Goal: Entertainment & Leisure: Browse casually

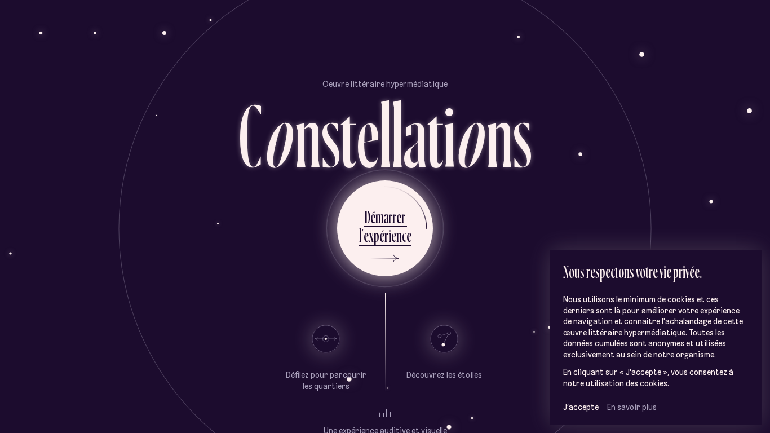
click at [411, 220] on ul "D é m a r r e r l ’ e x p é r i e n c e" at bounding box center [385, 228] width 96 height 96
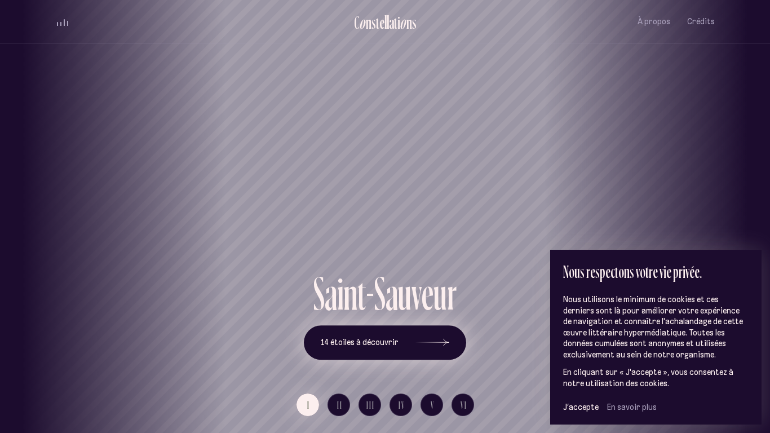
click at [366, 337] on button "14 étoiles à découvrir" at bounding box center [385, 342] width 162 height 35
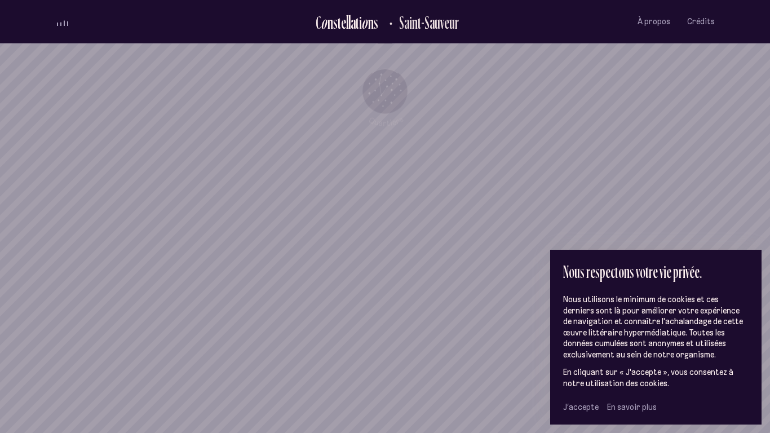
click at [566, 337] on span "J’accepte" at bounding box center [581, 407] width 36 height 10
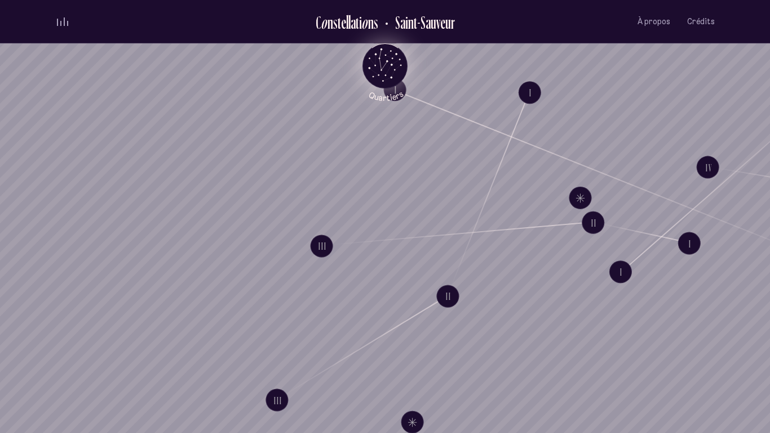
click at [399, 94] on tspan "Quartiers" at bounding box center [386, 96] width 38 height 14
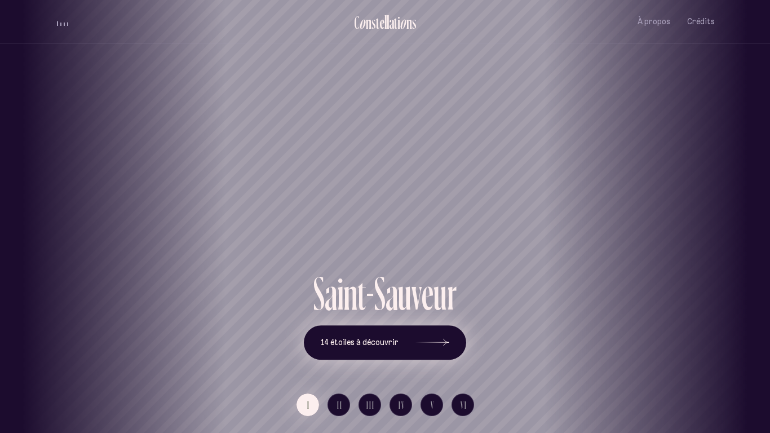
click at [404, 337] on button "14 étoiles à découvrir" at bounding box center [385, 342] width 162 height 35
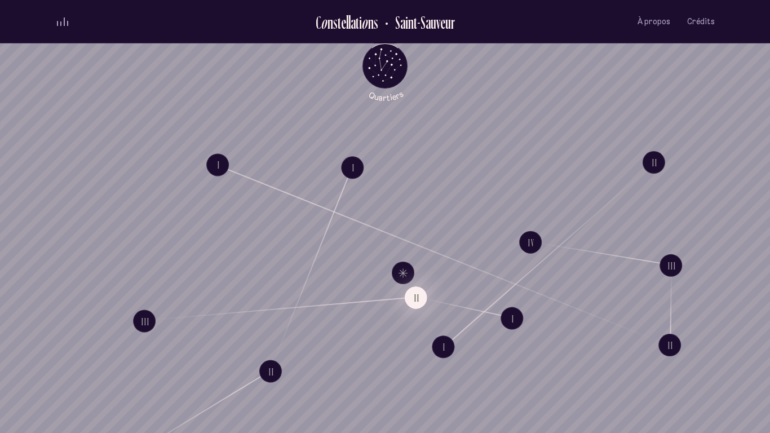
click at [421, 305] on button "II" at bounding box center [416, 298] width 23 height 23
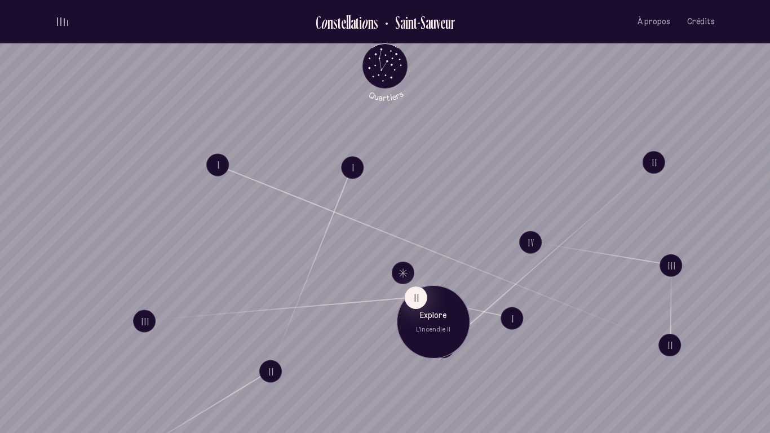
click at [416, 334] on div "Explore L'incendie II" at bounding box center [433, 321] width 73 height 73
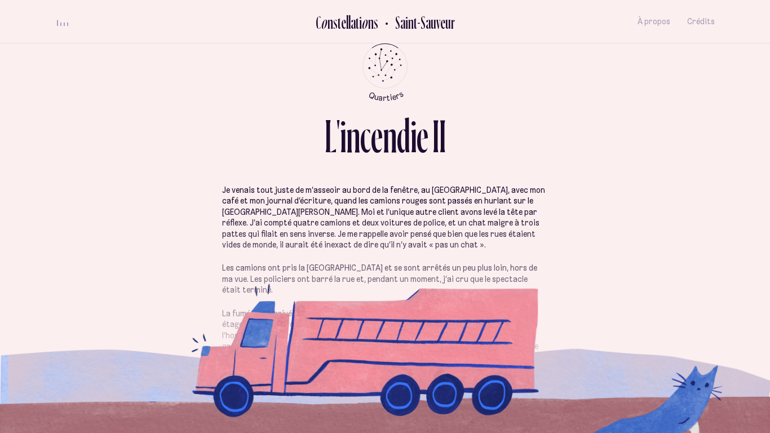
click at [60, 23] on span "volume audio" at bounding box center [60, 24] width 1 height 3
click at [64, 24] on span "volume audio" at bounding box center [64, 24] width 1 height 3
click at [380, 67] on icon "Quartiers" at bounding box center [385, 84] width 66 height 34
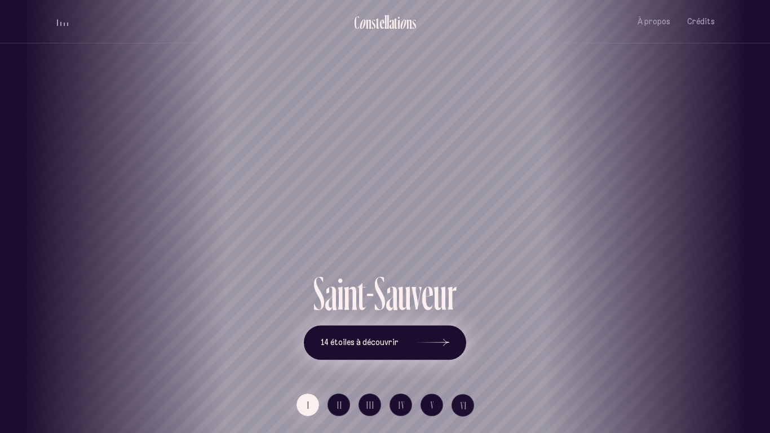
click at [350, 337] on span "14 étoiles à découvrir" at bounding box center [360, 343] width 78 height 10
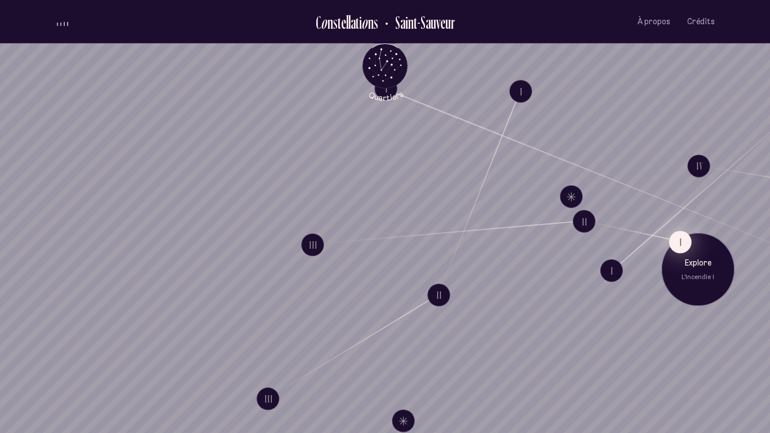
click at [685, 243] on button "I" at bounding box center [680, 242] width 23 height 23
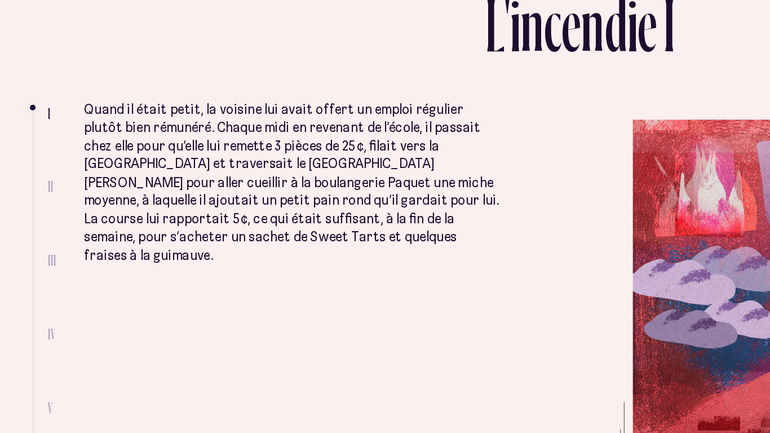
click at [65, 234] on span "II" at bounding box center [65, 234] width 3 height 10
click at [67, 235] on span "II" at bounding box center [65, 234] width 3 height 10
drag, startPoint x: 55, startPoint y: 186, endPoint x: 56, endPoint y: 199, distance: 13.5
click at [56, 199] on ul at bounding box center [59, 302] width 9 height 228
click at [55, 188] on li at bounding box center [55, 188] width 1 height 0
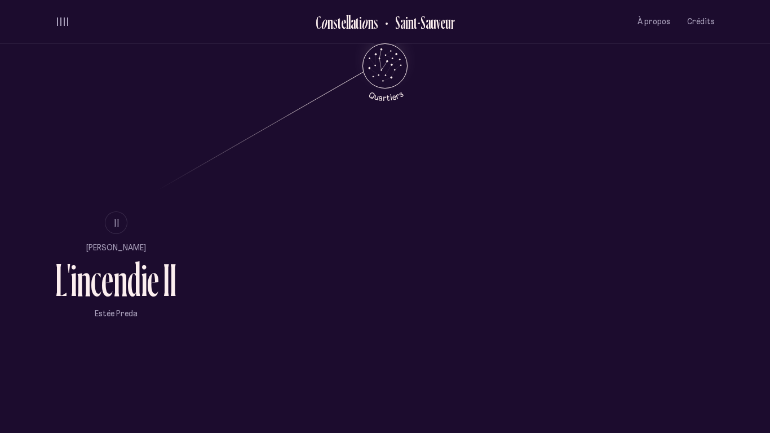
scroll to position [737, 0]
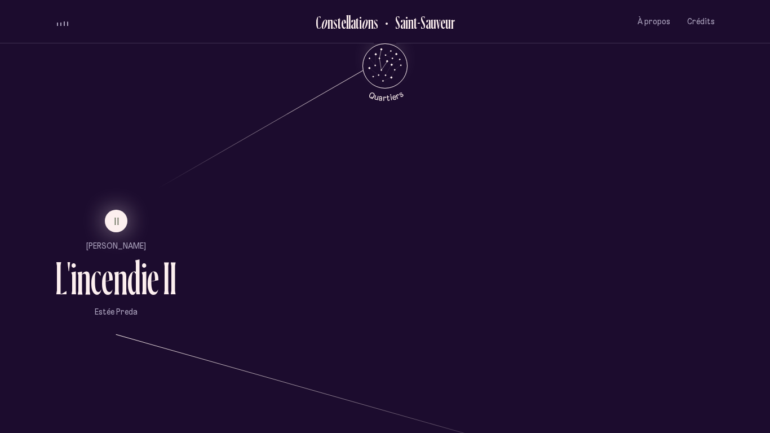
click at [121, 217] on button "II" at bounding box center [116, 221] width 23 height 23
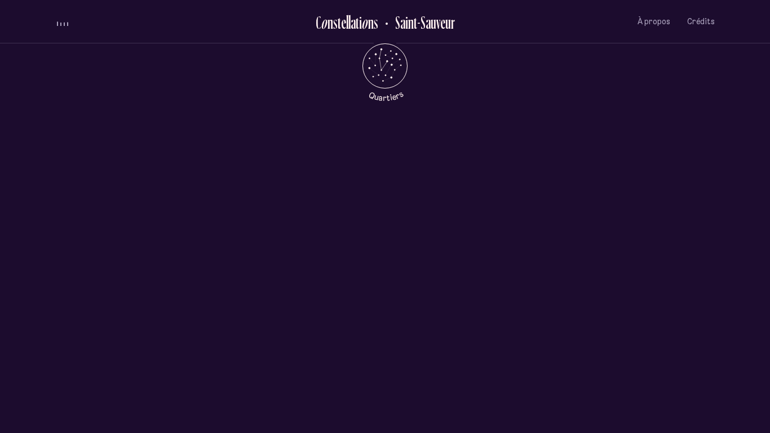
scroll to position [0, 0]
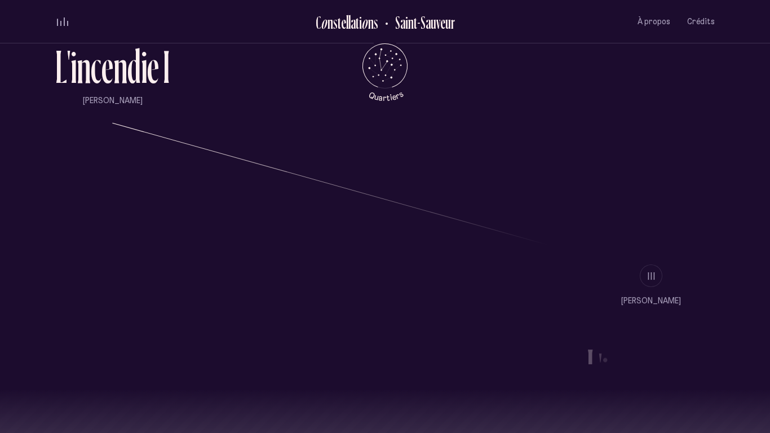
scroll to position [950, 0]
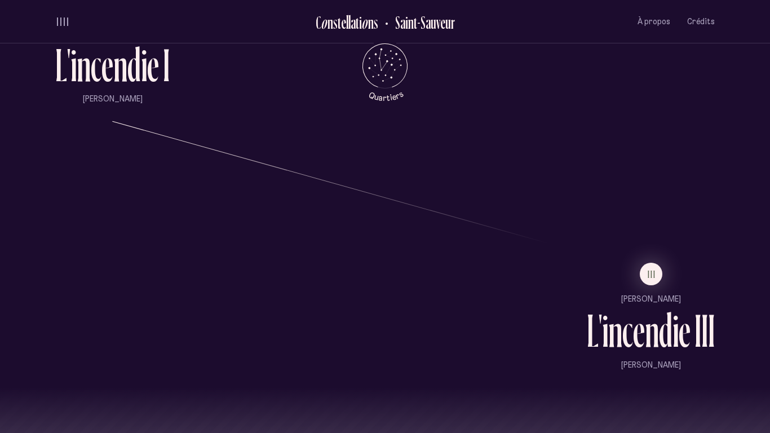
click at [663, 273] on li "III" at bounding box center [651, 274] width 128 height 23
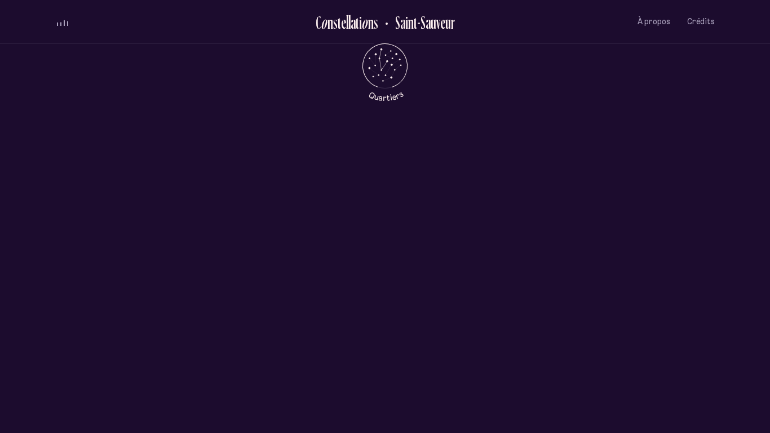
scroll to position [0, 0]
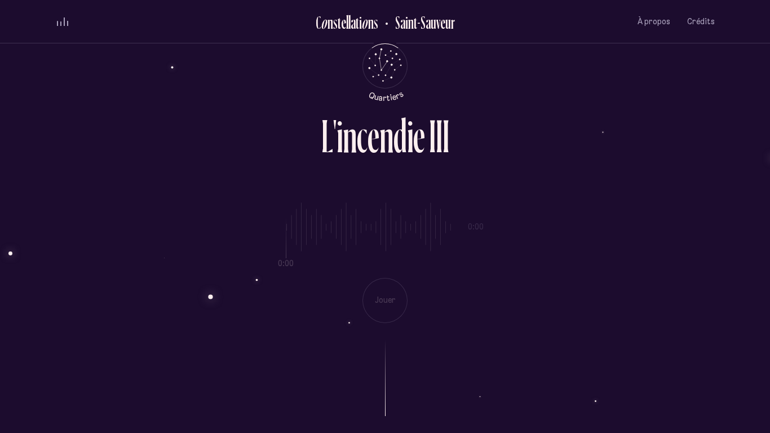
click at [63, 22] on div "volume audio" at bounding box center [62, 21] width 11 height 8
click at [61, 24] on span "volume audio" at bounding box center [60, 24] width 1 height 2
click at [227, 251] on div "0:00 0:00 Jouer" at bounding box center [385, 254] width 660 height 138
type input "*"
drag, startPoint x: 287, startPoint y: 242, endPoint x: 272, endPoint y: 252, distance: 17.8
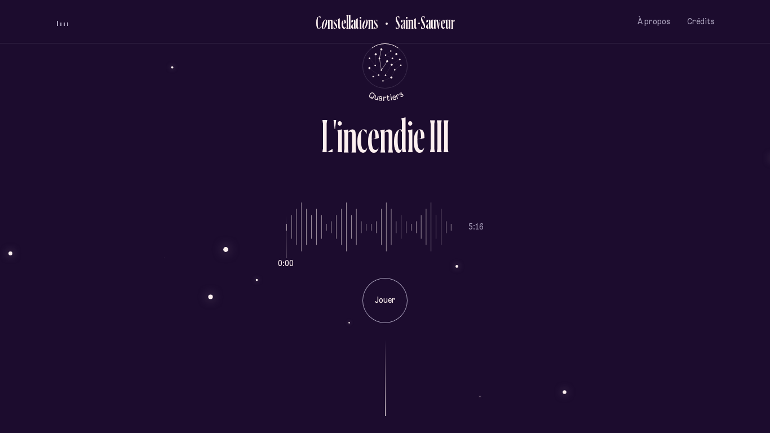
click at [287, 252] on input "range" at bounding box center [369, 227] width 165 height 85
click at [393, 288] on div "Jouer" at bounding box center [385, 300] width 45 height 45
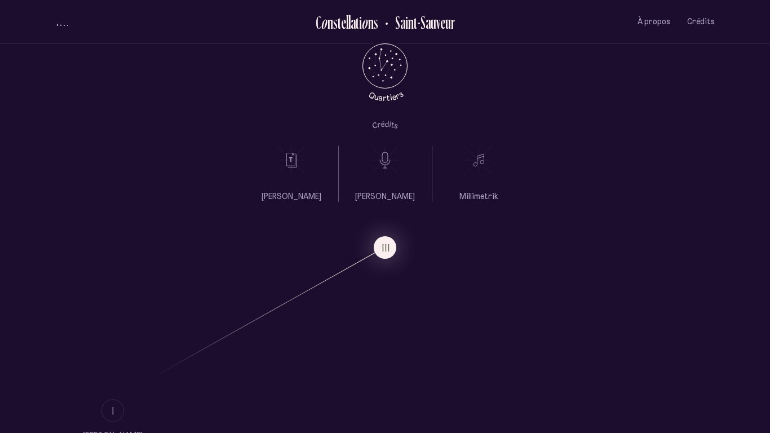
scroll to position [1121, 0]
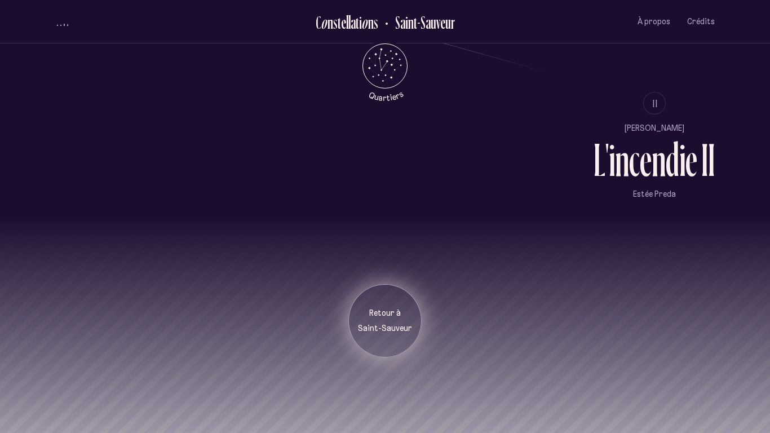
click at [376, 332] on p "Saint-Sauveur" at bounding box center [385, 328] width 56 height 11
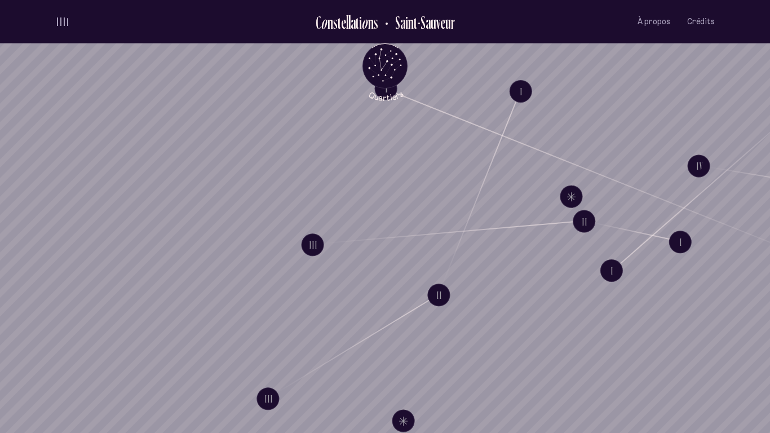
click at [63, 29] on ul "C o n s t e l l a t i o n s [GEOGRAPHIC_DATA] À propos Crédits Menu" at bounding box center [385, 21] width 660 height 43
click at [64, 23] on span "volume audio" at bounding box center [64, 21] width 1 height 8
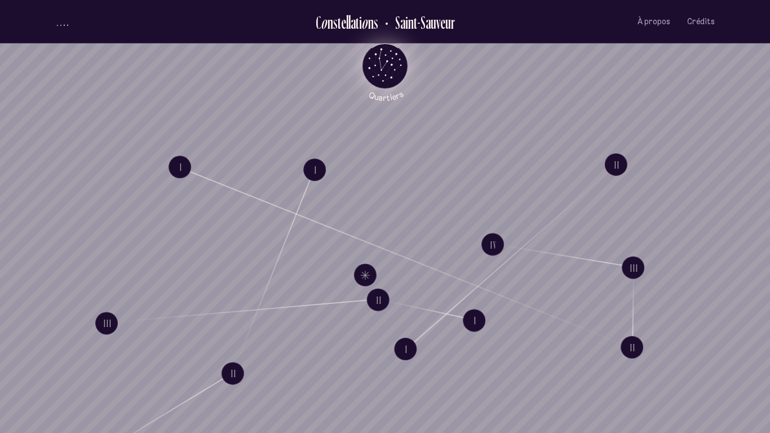
click at [374, 76] on icon "Quartiers" at bounding box center [385, 84] width 66 height 34
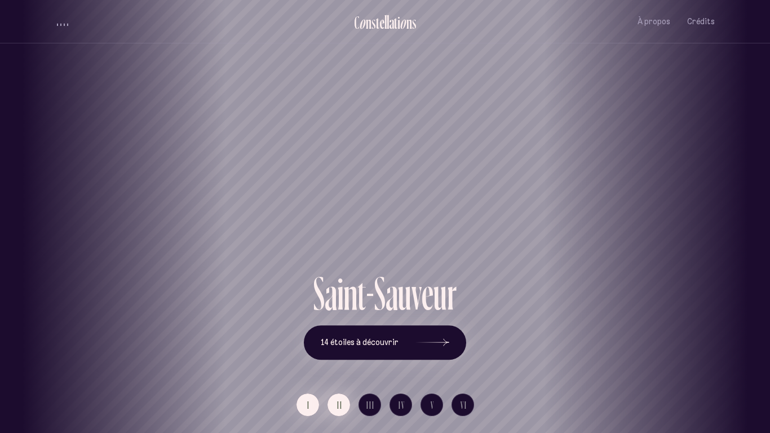
click at [337, 337] on span "II" at bounding box center [340, 405] width 6 height 10
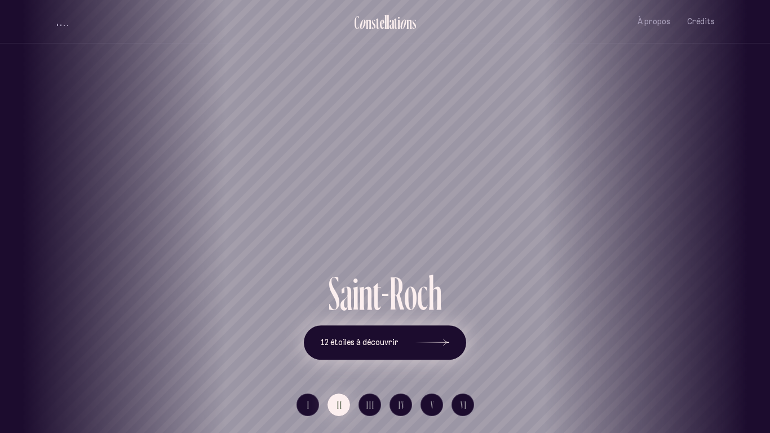
click at [406, 337] on button "12 étoiles à découvrir" at bounding box center [385, 342] width 162 height 35
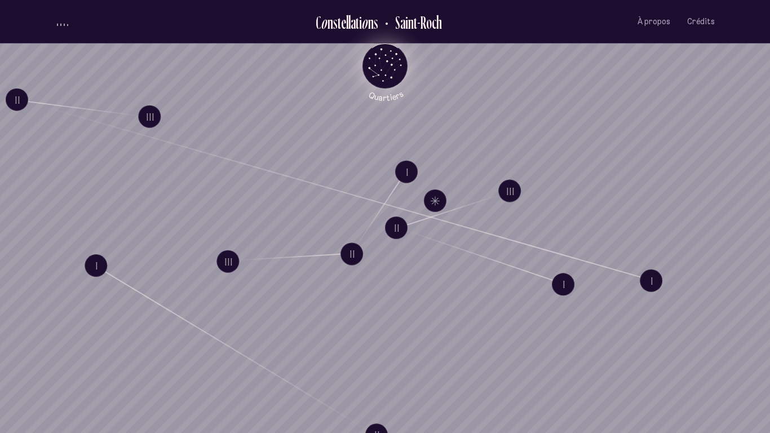
click at [396, 52] on icon "Retour au menu principal" at bounding box center [385, 65] width 34 height 34
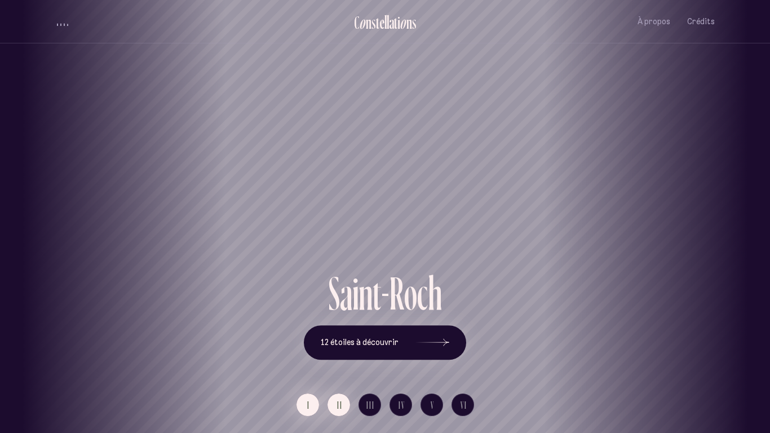
click at [304, 337] on button "I" at bounding box center [308, 405] width 23 height 23
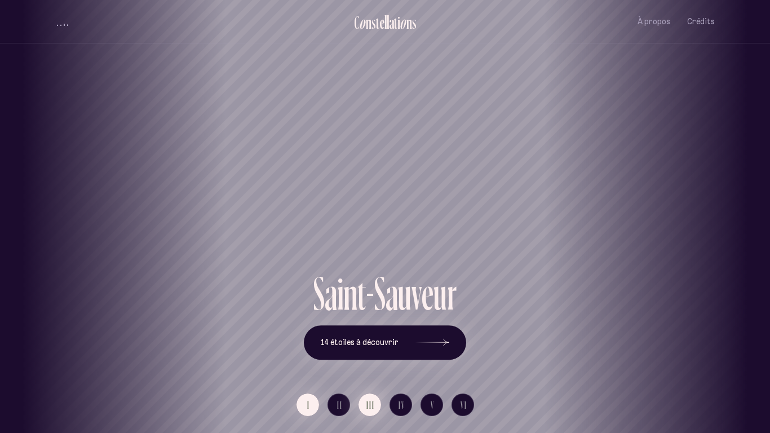
click at [372, 337] on span "III" at bounding box center [371, 405] width 8 height 10
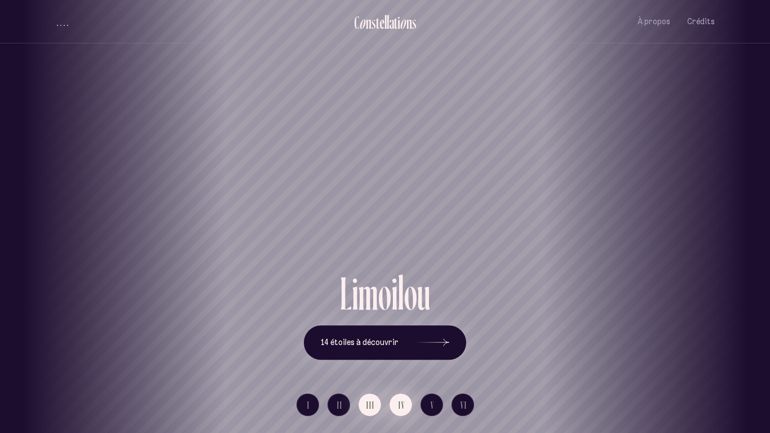
click at [395, 337] on button "IV" at bounding box center [401, 405] width 23 height 23
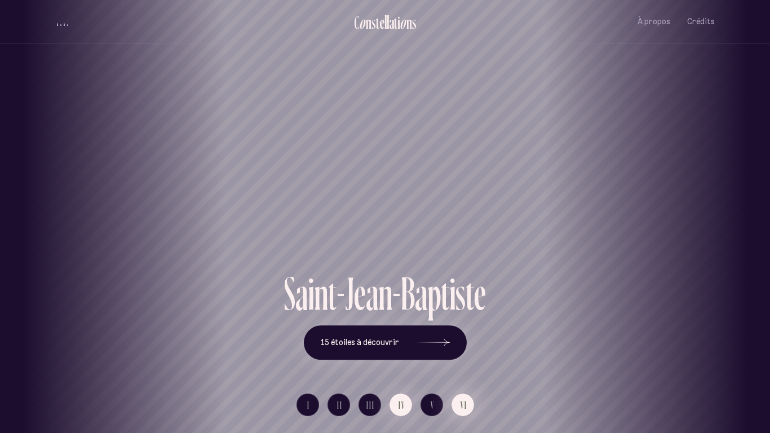
click at [459, 337] on button "VI" at bounding box center [463, 405] width 23 height 23
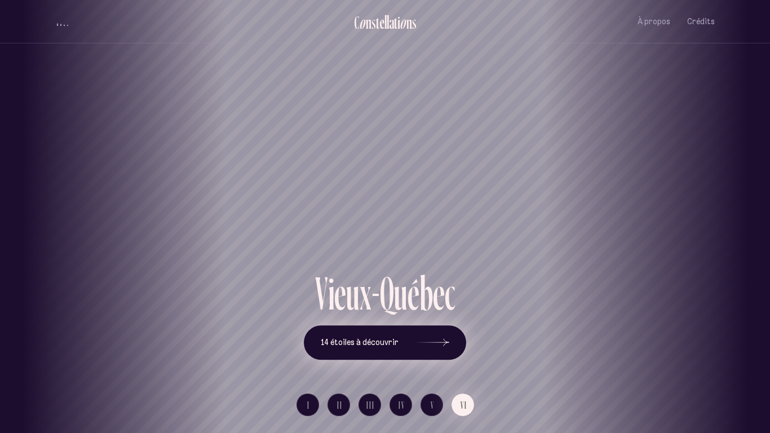
click at [407, 337] on button "14 étoiles à découvrir" at bounding box center [385, 342] width 162 height 35
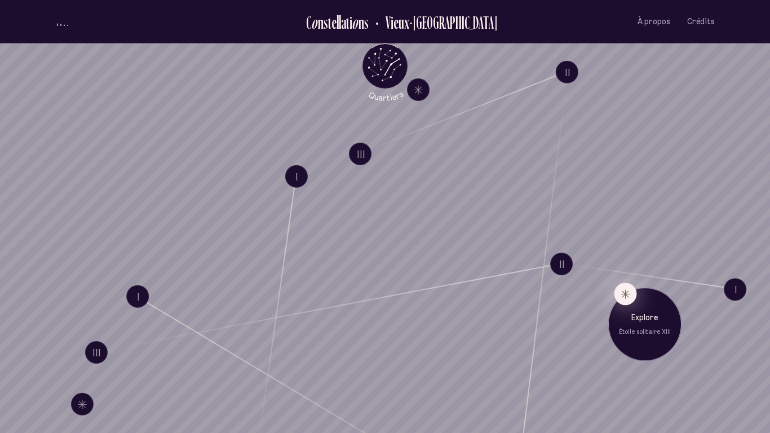
click at [625, 289] on button "Explore Étoile solitaire XIII" at bounding box center [625, 294] width 23 height 23
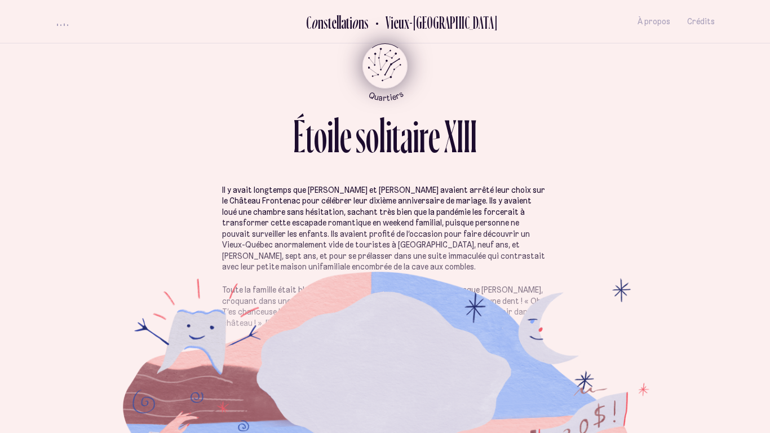
click at [373, 69] on icon "Quartiers" at bounding box center [385, 84] width 66 height 34
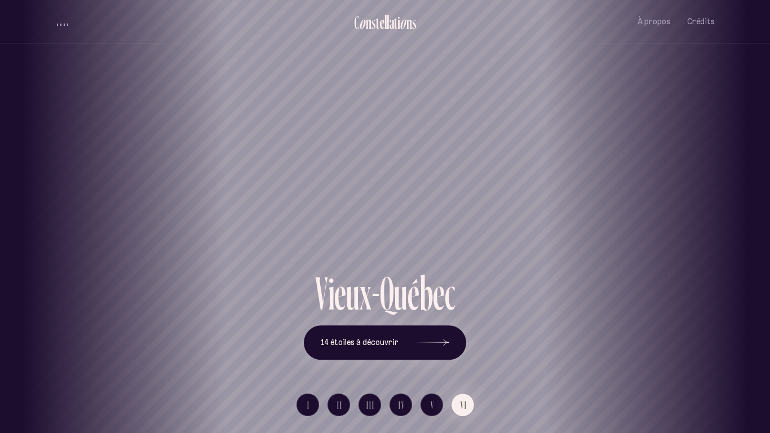
click at [419, 337] on div "[GEOGRAPHIC_DATA] [GEOGRAPHIC_DATA] [GEOGRAPHIC_DATA][PERSON_NAME][GEOGRAPHIC_D…" at bounding box center [385, 216] width 770 height 433
click at [448, 337] on button "14 étoiles à découvrir" at bounding box center [385, 342] width 162 height 35
click at [441, 337] on div "[GEOGRAPHIC_DATA] [GEOGRAPHIC_DATA] [GEOGRAPHIC_DATA][PERSON_NAME][GEOGRAPHIC_D…" at bounding box center [385, 216] width 770 height 433
click at [419, 337] on icon at bounding box center [433, 343] width 34 height 85
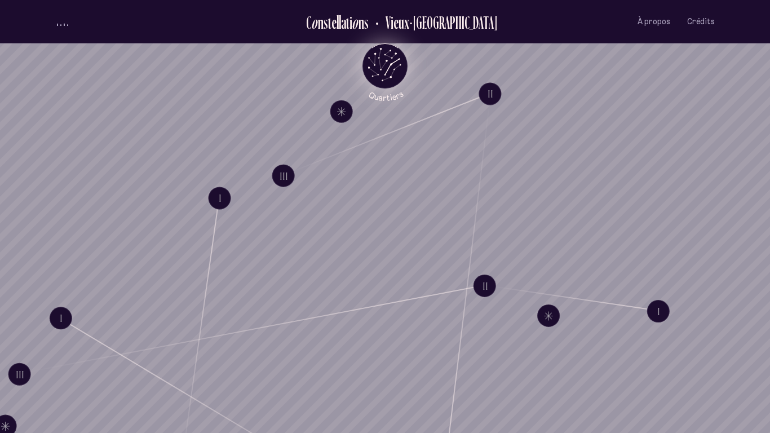
click at [393, 69] on icon "Quartiers" at bounding box center [385, 84] width 66 height 34
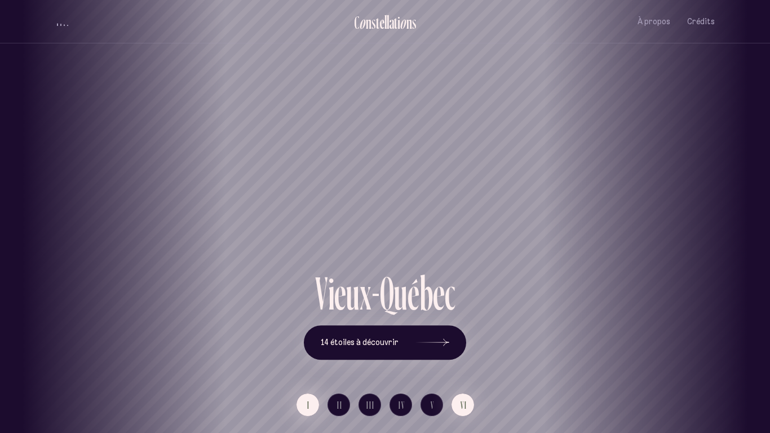
click at [307, 337] on span "I" at bounding box center [308, 405] width 3 height 10
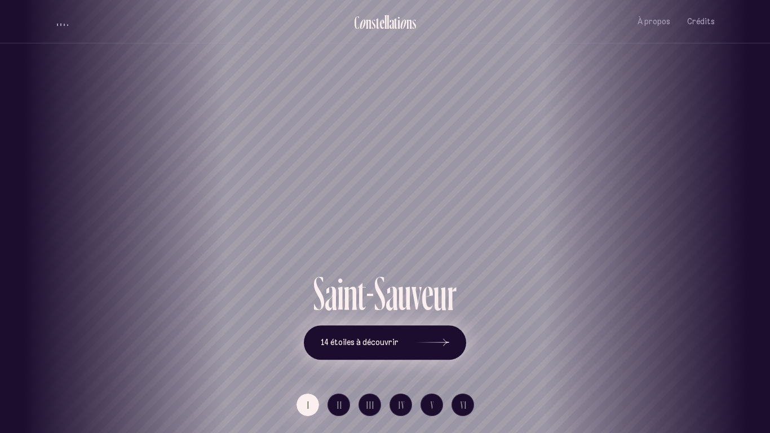
click at [417, 337] on icon at bounding box center [433, 343] width 34 height 85
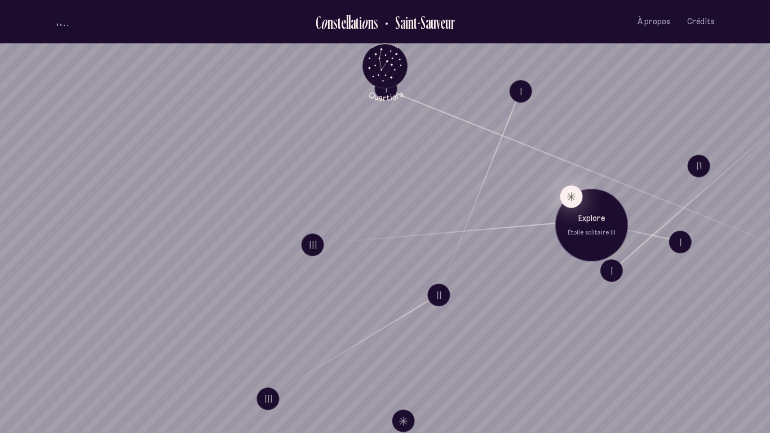
click at [570, 195] on button "Explore Étoile solitaire III" at bounding box center [571, 197] width 23 height 23
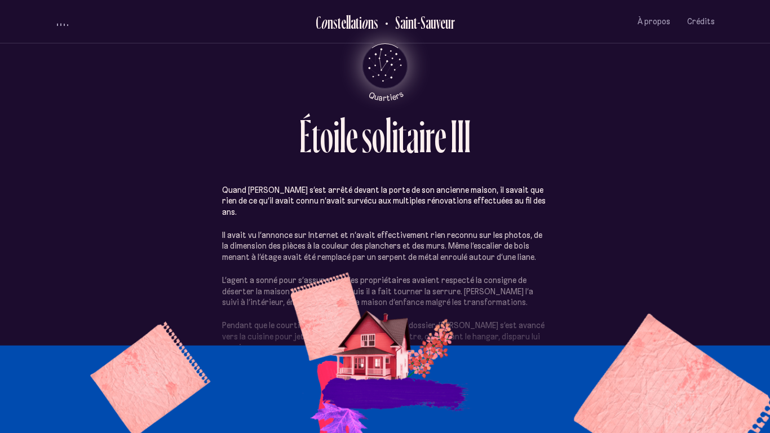
click at [384, 70] on icon "Quartiers" at bounding box center [385, 84] width 66 height 34
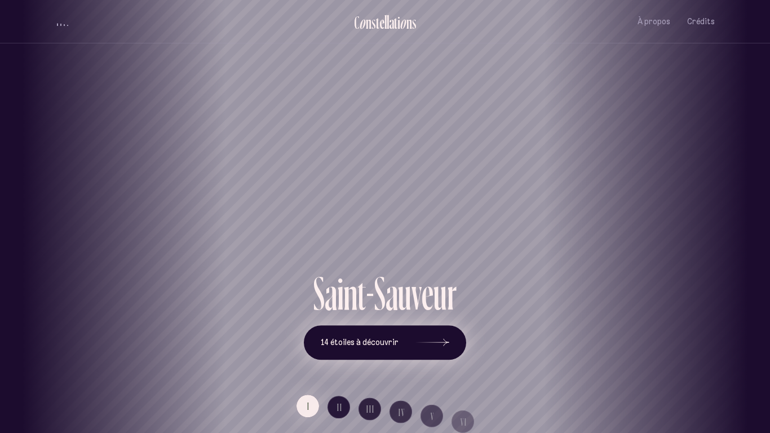
click at [390, 337] on span "14 étoiles à découvrir" at bounding box center [360, 343] width 78 height 10
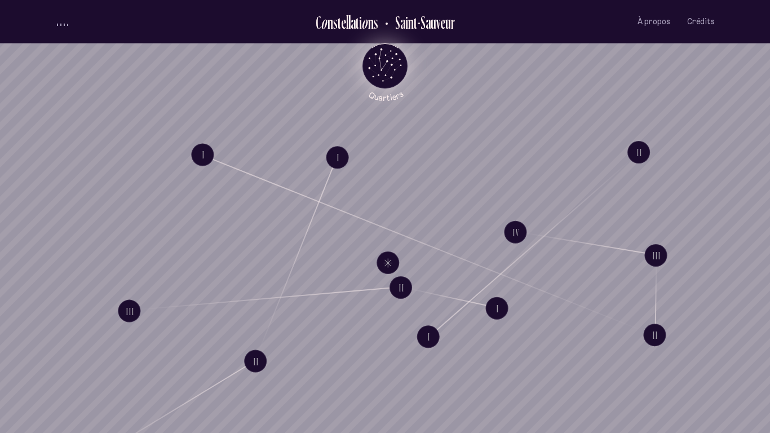
click at [385, 52] on icon "Retour au menu principal" at bounding box center [385, 65] width 34 height 34
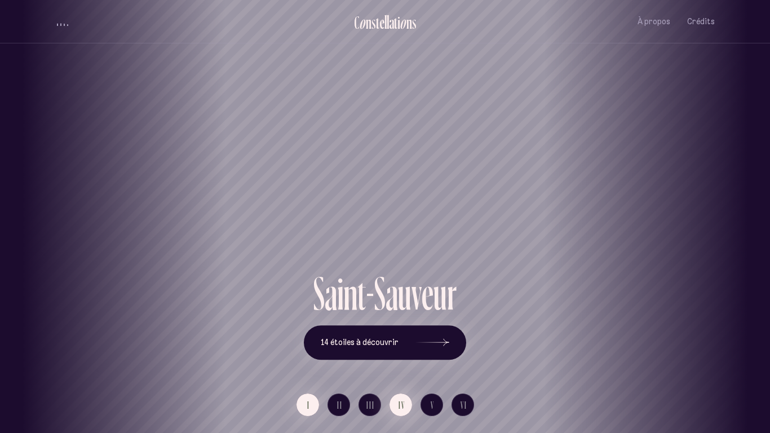
click at [404, 337] on span "IV" at bounding box center [402, 405] width 7 height 10
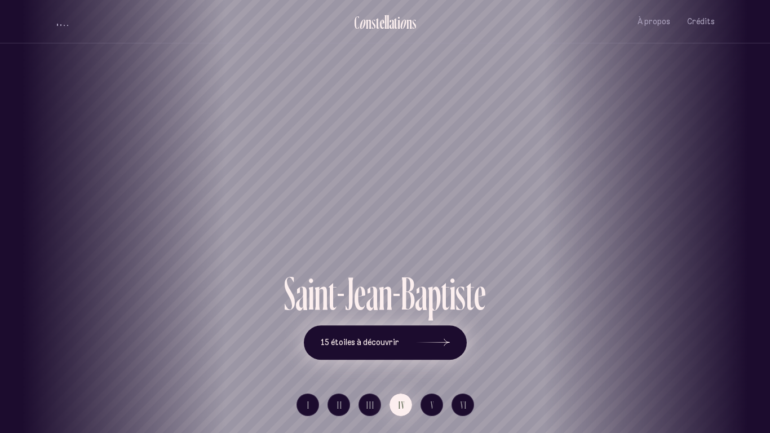
click at [385, 337] on button "15 étoiles à découvrir" at bounding box center [385, 342] width 163 height 35
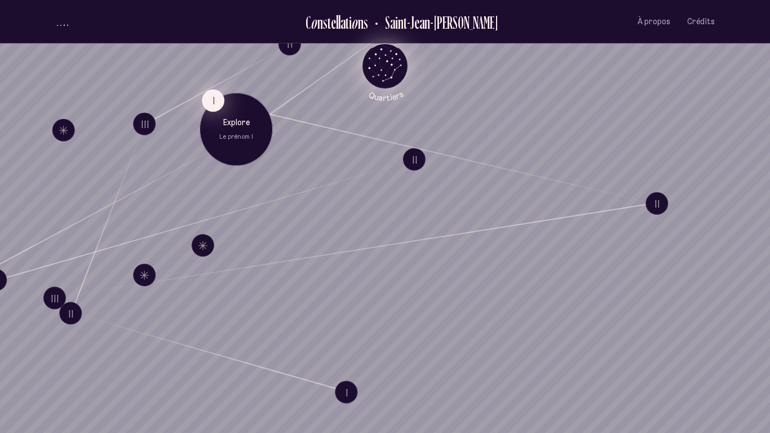
click at [209, 99] on button "I" at bounding box center [213, 100] width 23 height 23
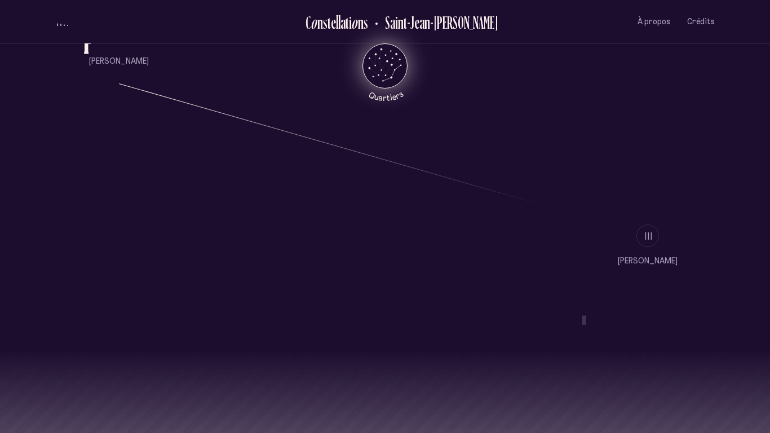
scroll to position [999, 0]
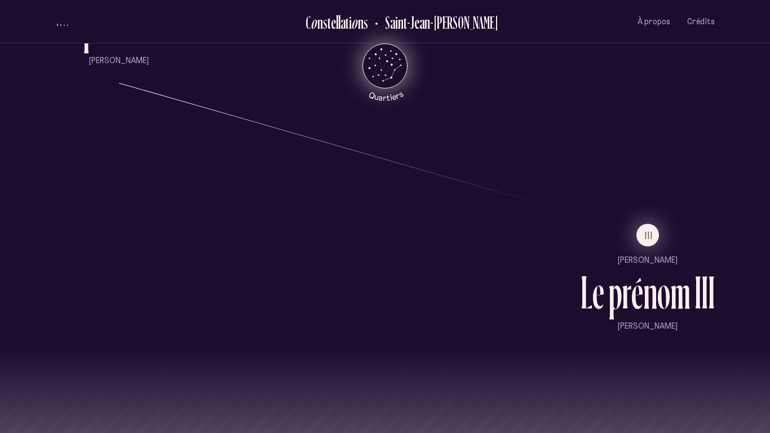
click at [652, 231] on span "III" at bounding box center [649, 236] width 8 height 10
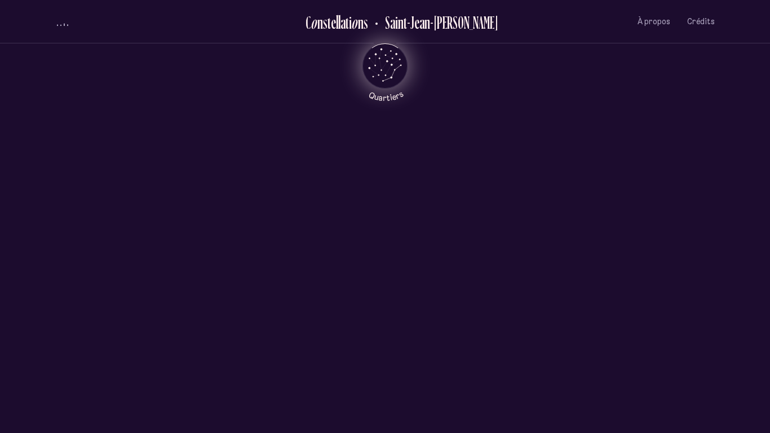
scroll to position [0, 0]
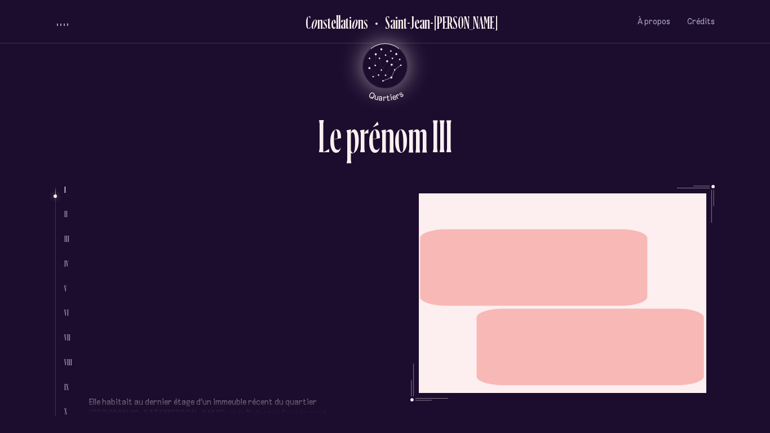
scroll to position [138, 0]
click at [378, 67] on icon "Quartiers" at bounding box center [385, 84] width 66 height 34
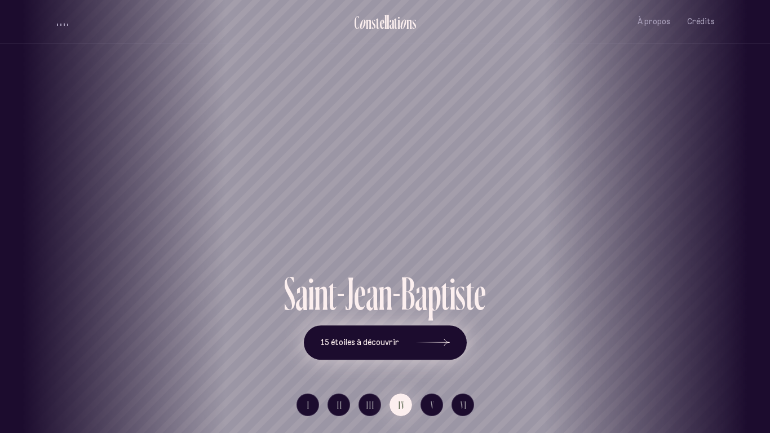
click at [429, 337] on icon at bounding box center [433, 343] width 34 height 85
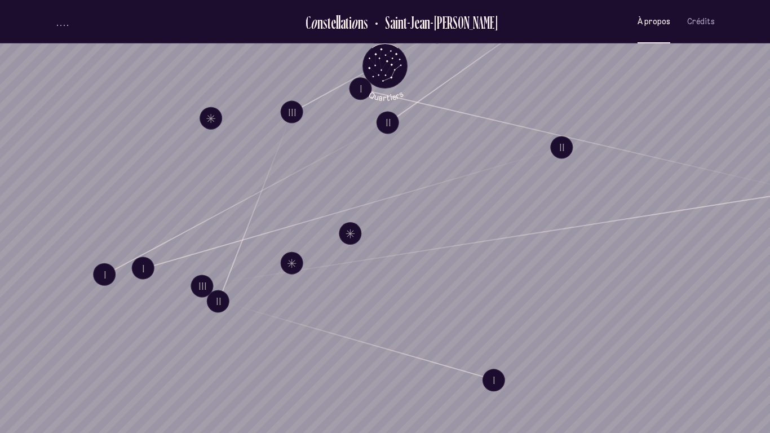
click at [657, 19] on span "À propos" at bounding box center [654, 22] width 33 height 10
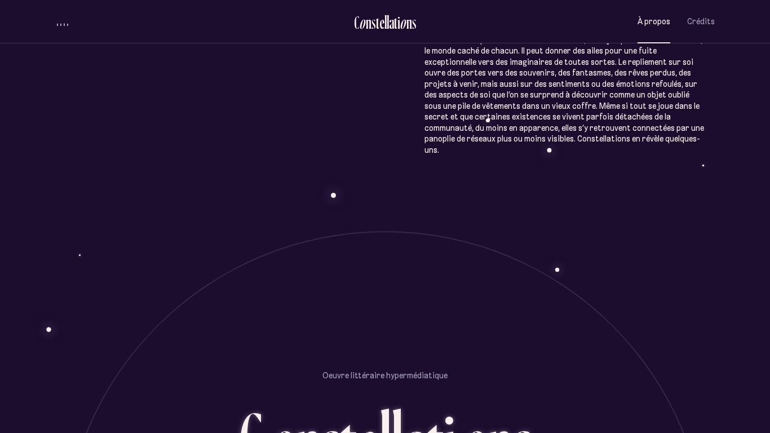
scroll to position [1043, 0]
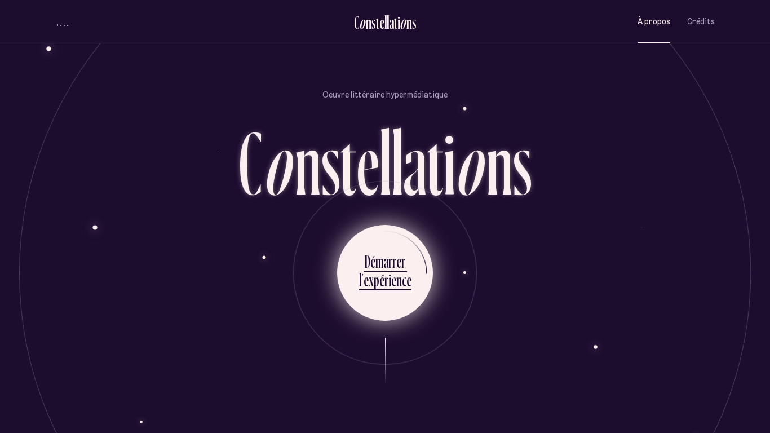
click at [381, 279] on icon at bounding box center [382, 303] width 34 height 85
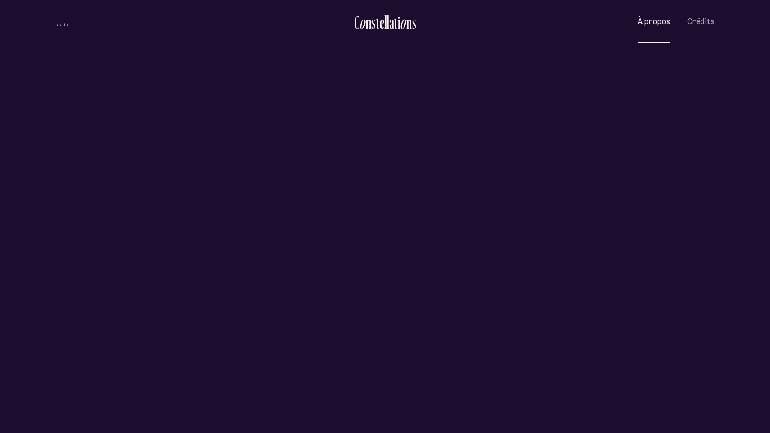
scroll to position [0, 0]
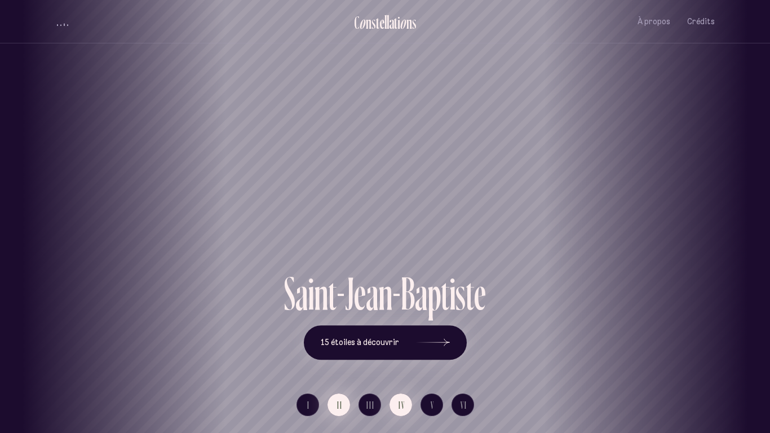
click at [338, 337] on span "II" at bounding box center [340, 405] width 6 height 10
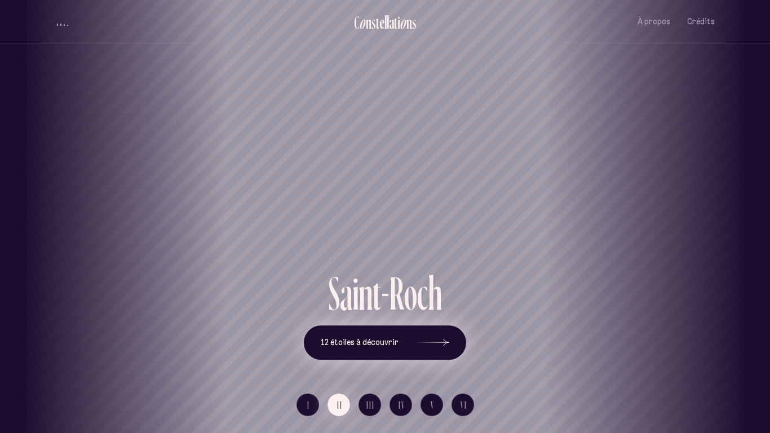
click at [358, 337] on button "12 étoiles à découvrir" at bounding box center [385, 342] width 162 height 35
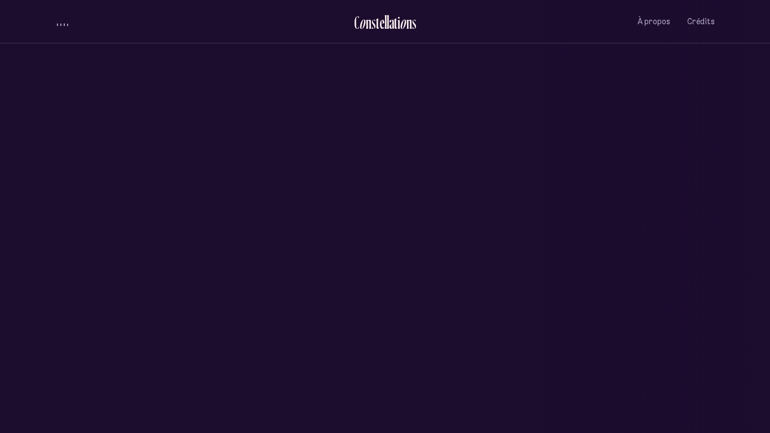
click at [358, 337] on button "12 étoiles à découvrir" at bounding box center [385, 344] width 130 height 28
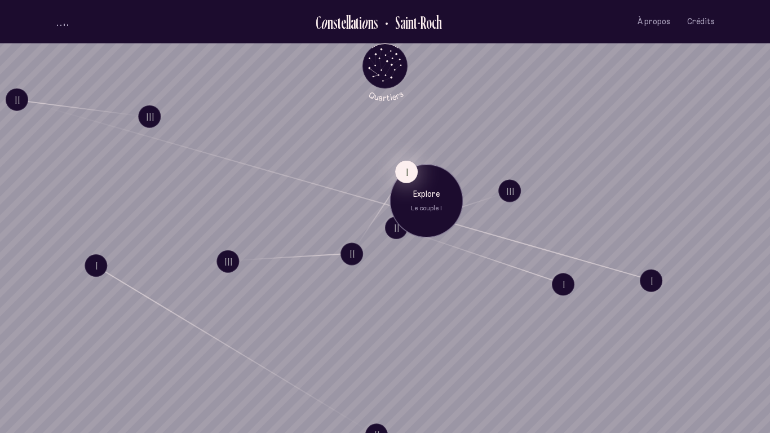
click at [406, 169] on button "I" at bounding box center [406, 172] width 23 height 23
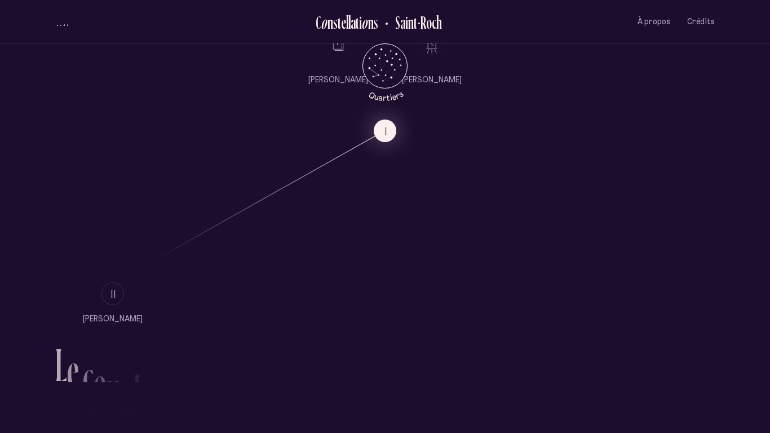
scroll to position [673, 0]
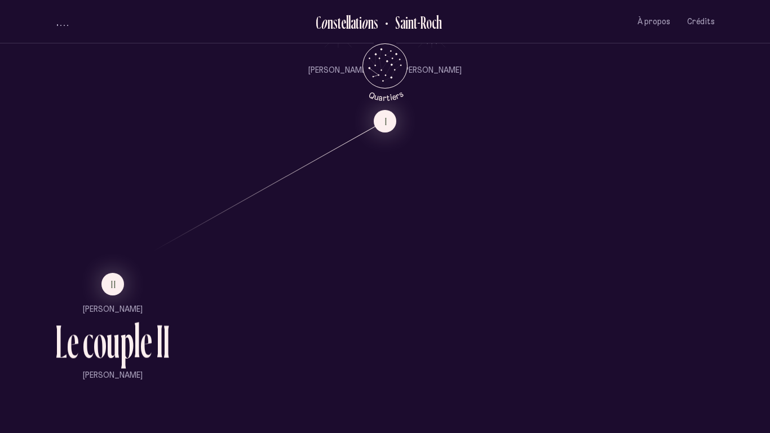
click at [104, 303] on ul "II [PERSON_NAME] L e c o u p l e I I [PERSON_NAME]" at bounding box center [112, 327] width 114 height 108
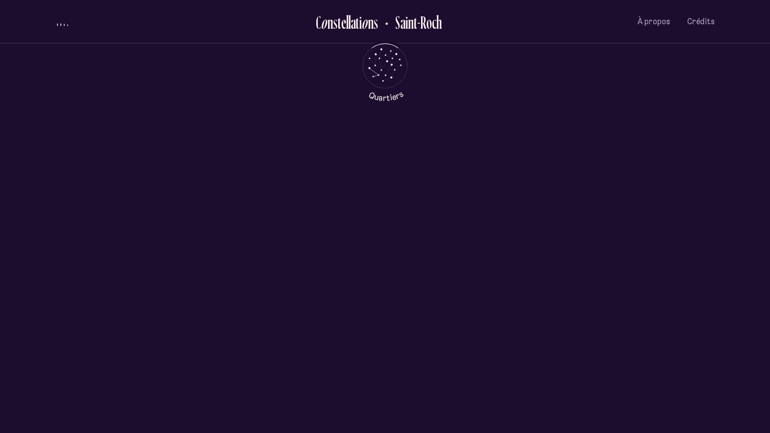
scroll to position [0, 0]
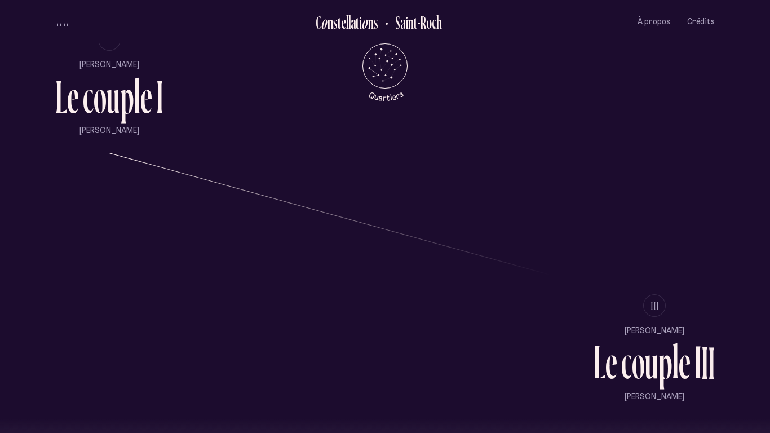
scroll to position [960, 0]
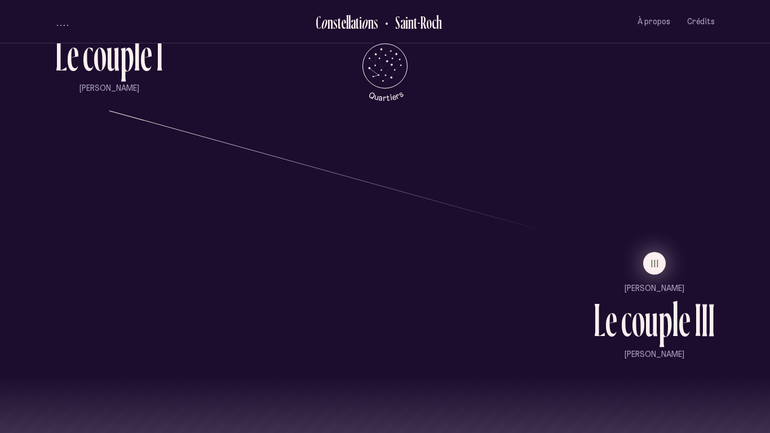
click at [658, 259] on span "III" at bounding box center [655, 264] width 8 height 10
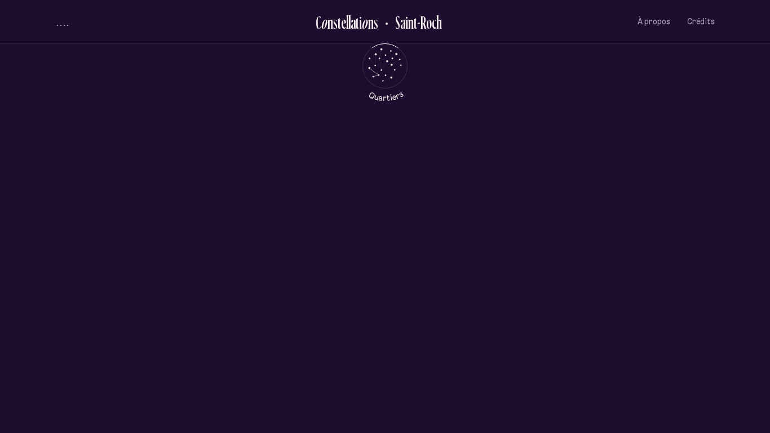
scroll to position [0, 0]
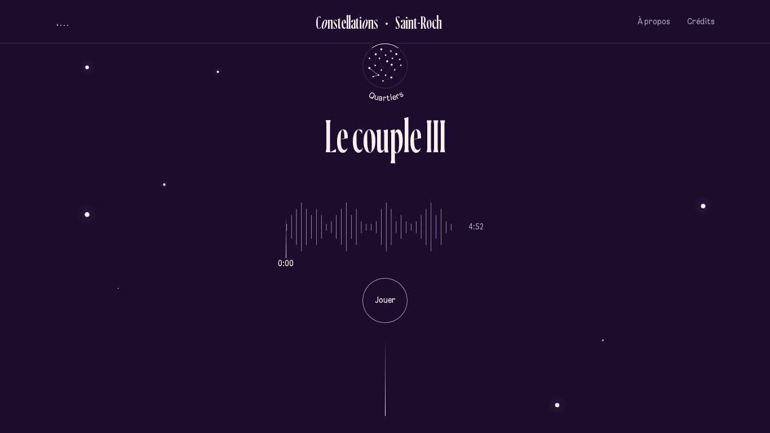
click at [381, 301] on p "Jouer" at bounding box center [385, 300] width 28 height 11
click at [697, 27] on button "Crédits" at bounding box center [701, 21] width 28 height 27
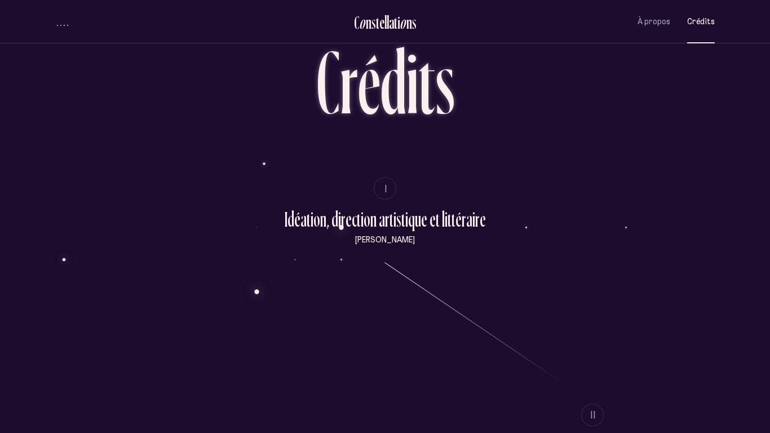
scroll to position [33, 0]
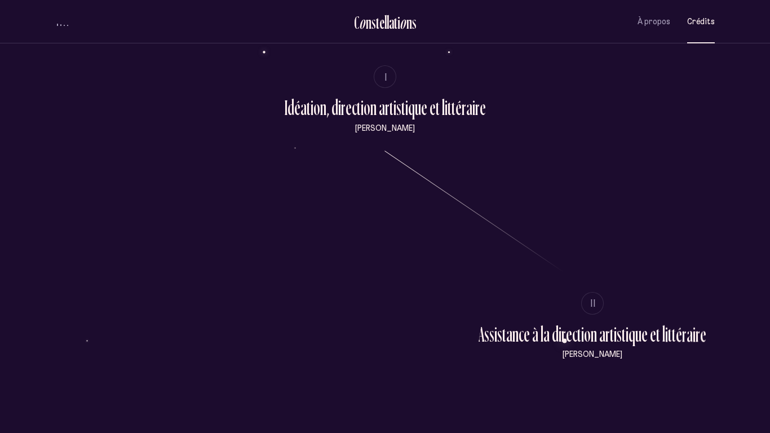
scroll to position [147, 0]
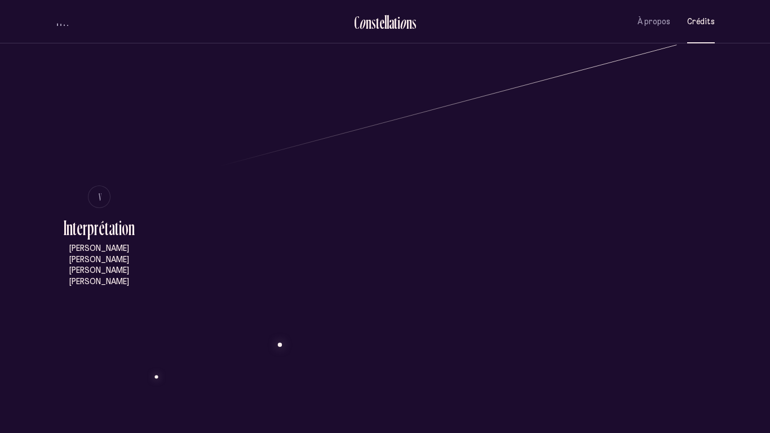
scroll to position [1115, 0]
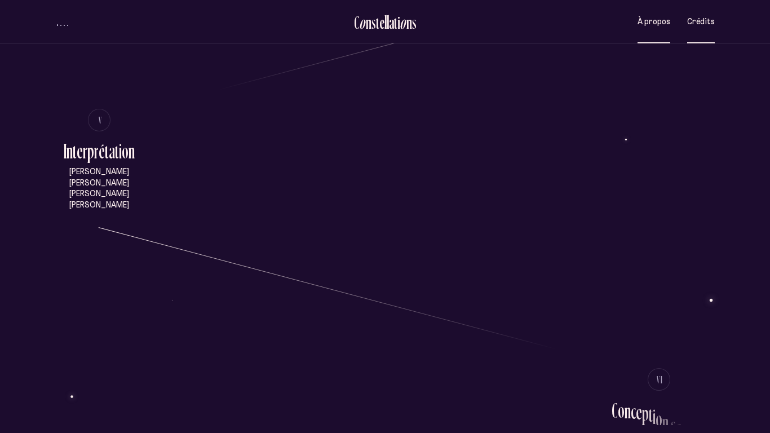
click at [662, 29] on button "À propos" at bounding box center [654, 21] width 33 height 27
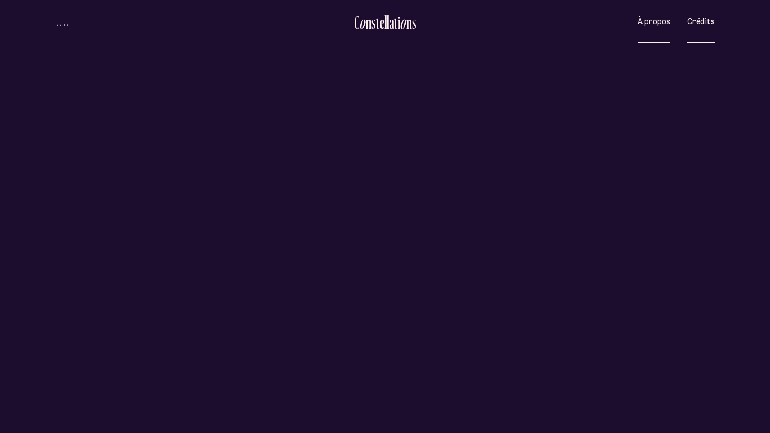
scroll to position [0, 0]
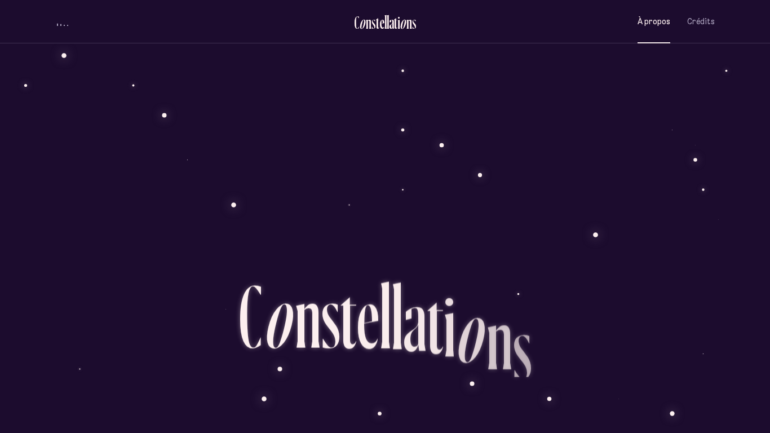
scroll to position [1043, 0]
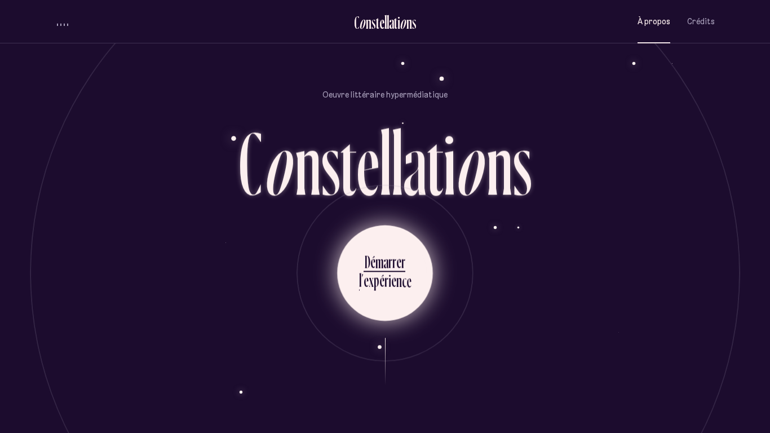
click at [389, 251] on div "r" at bounding box center [391, 262] width 4 height 22
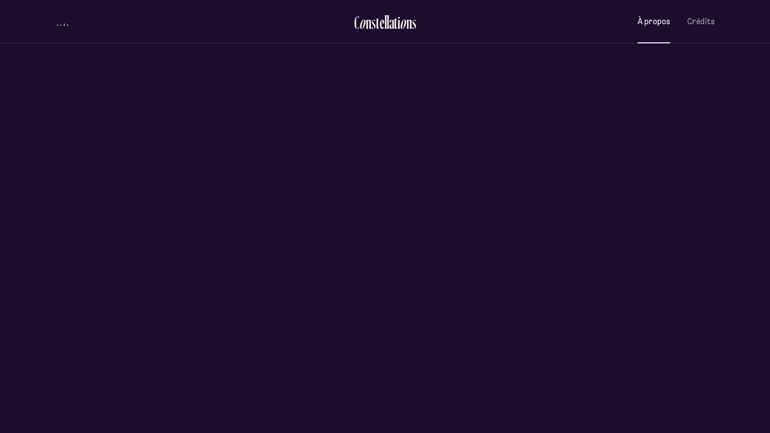
scroll to position [0, 0]
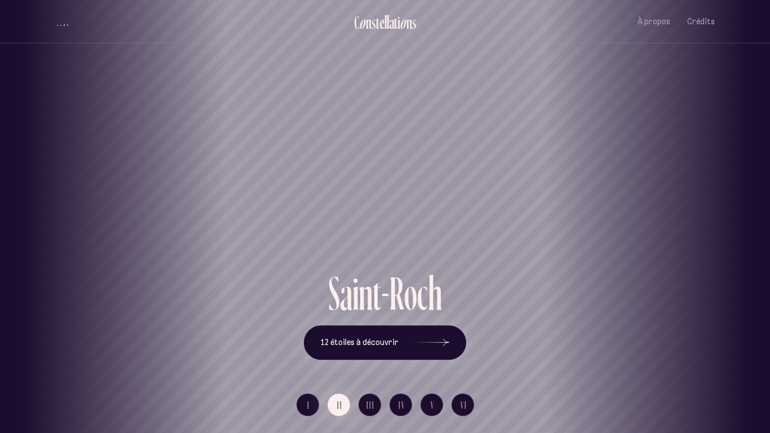
click at [427, 206] on h1 "Saint-Roch" at bounding box center [385, 229] width 720 height 47
click at [360, 337] on span "12 étoiles à découvrir" at bounding box center [360, 343] width 78 height 10
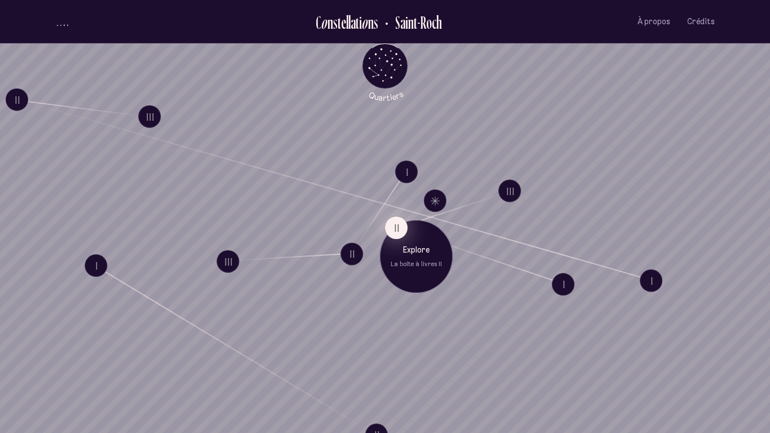
click at [396, 225] on button "II" at bounding box center [396, 228] width 23 height 23
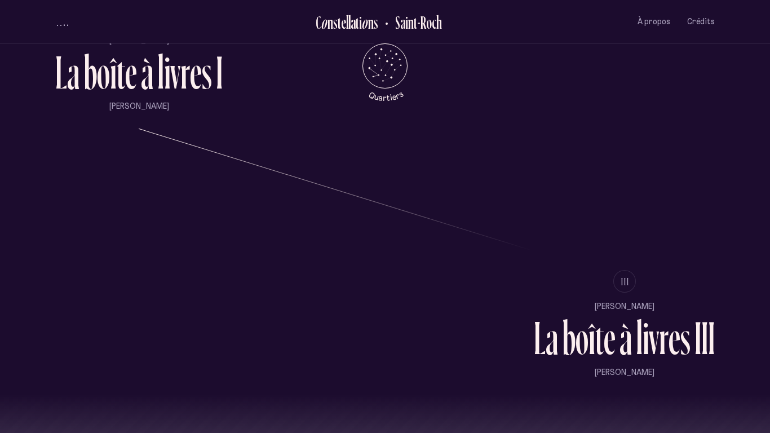
scroll to position [944, 0]
click at [700, 24] on span "Crédits" at bounding box center [701, 22] width 28 height 10
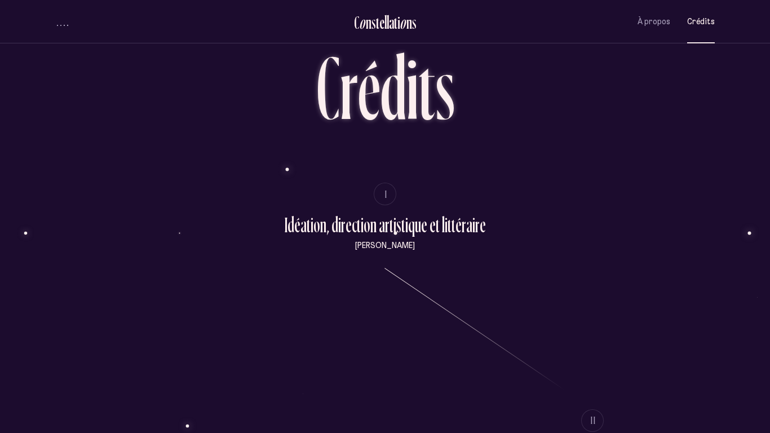
scroll to position [27, 0]
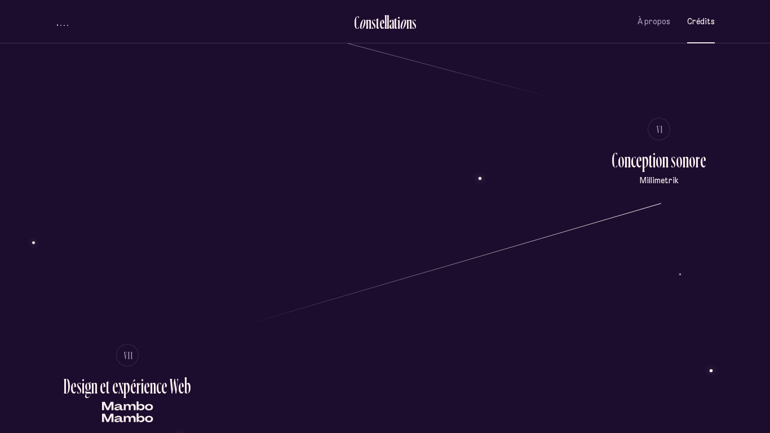
scroll to position [1365, 0]
